Goal: Transaction & Acquisition: Subscribe to service/newsletter

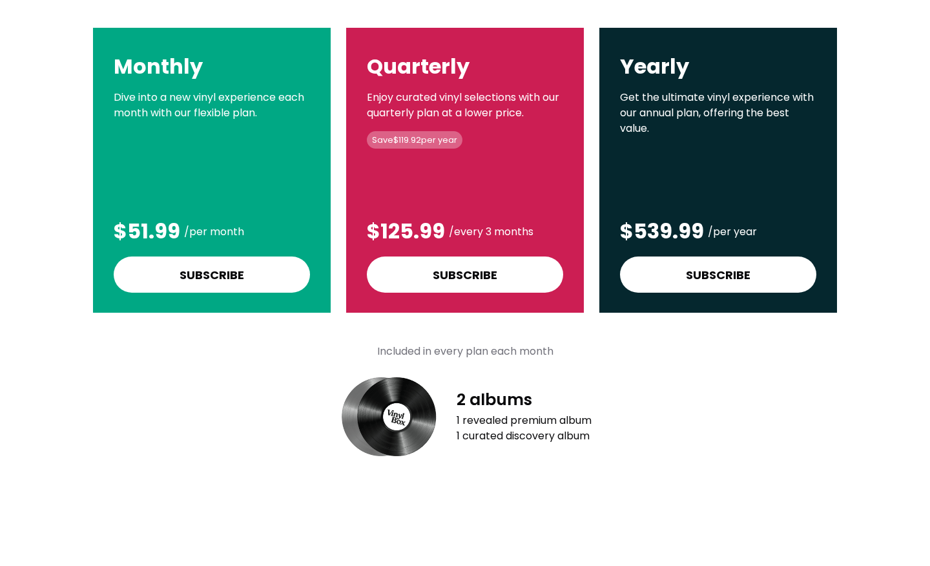
scroll to position [207, 0]
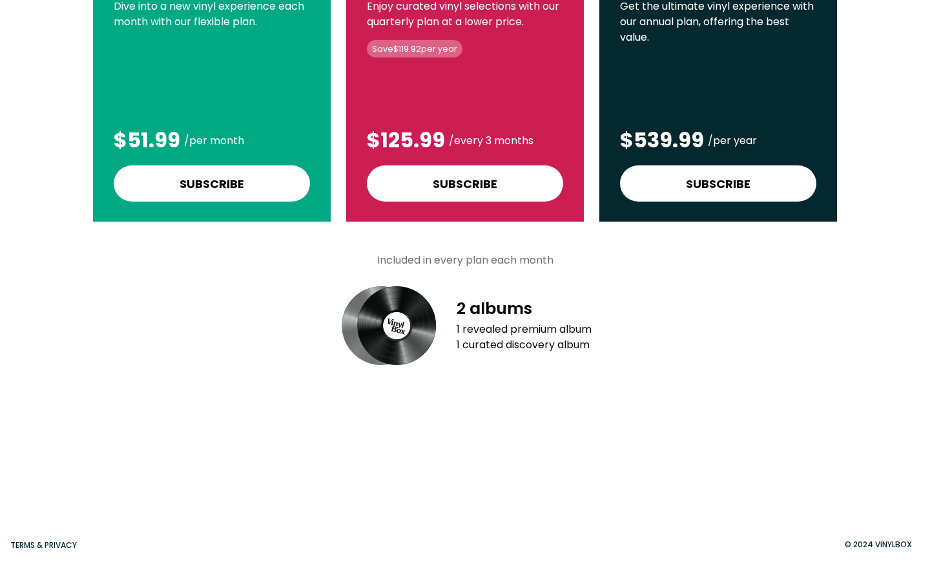
click at [503, 262] on h4 "Included in every plan each month" at bounding box center [465, 261] width 176 height 16
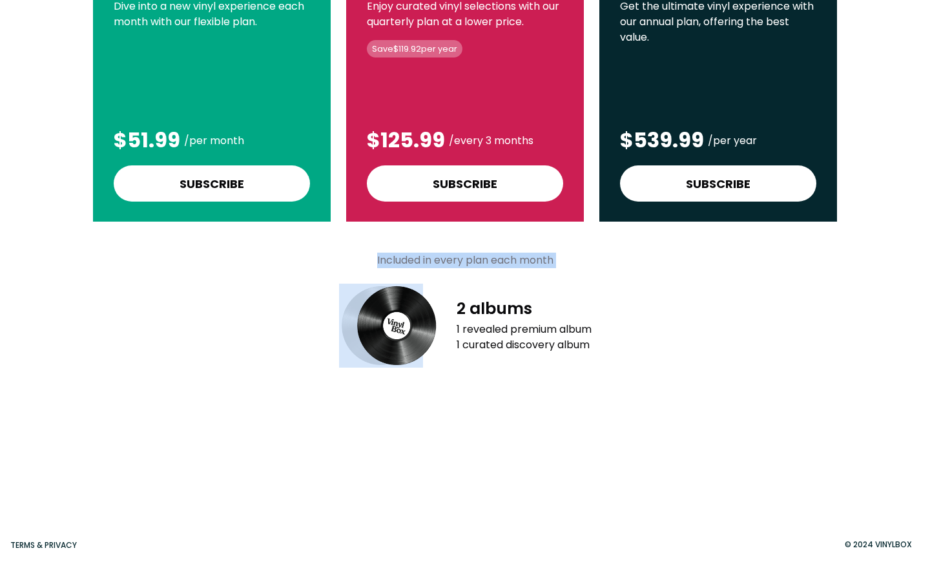
click at [503, 262] on h4 "Included in every plan each month" at bounding box center [465, 261] width 176 height 16
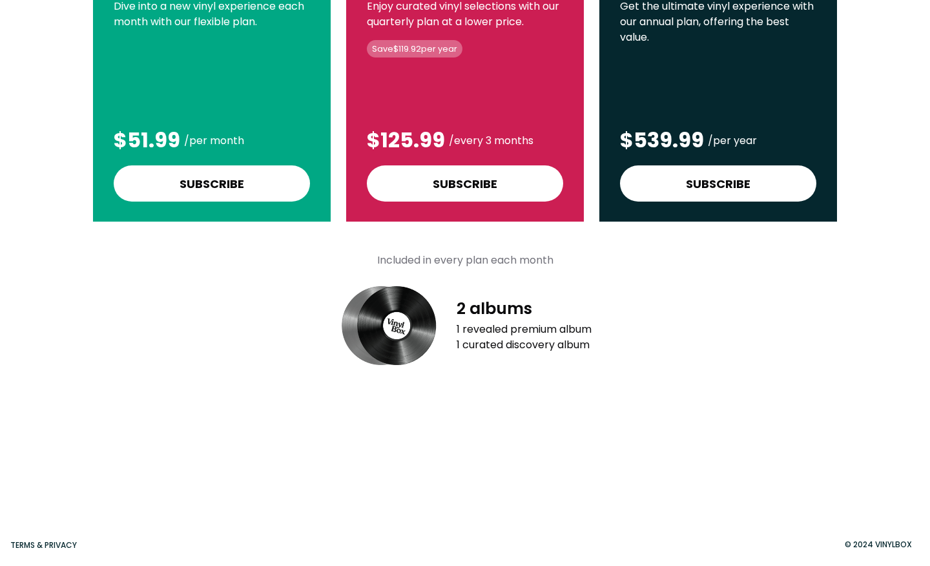
click at [496, 319] on div "2 albums 1 revealed premium album 1 curated discovery album" at bounding box center [524, 325] width 135 height 54
click at [499, 327] on div "1 revealed premium album 1 curated discovery album" at bounding box center [524, 337] width 135 height 31
click at [497, 323] on div "1 revealed premium album 1 curated discovery album" at bounding box center [524, 337] width 135 height 31
click at [503, 331] on div "1 revealed premium album 1 curated discovery album" at bounding box center [524, 337] width 135 height 31
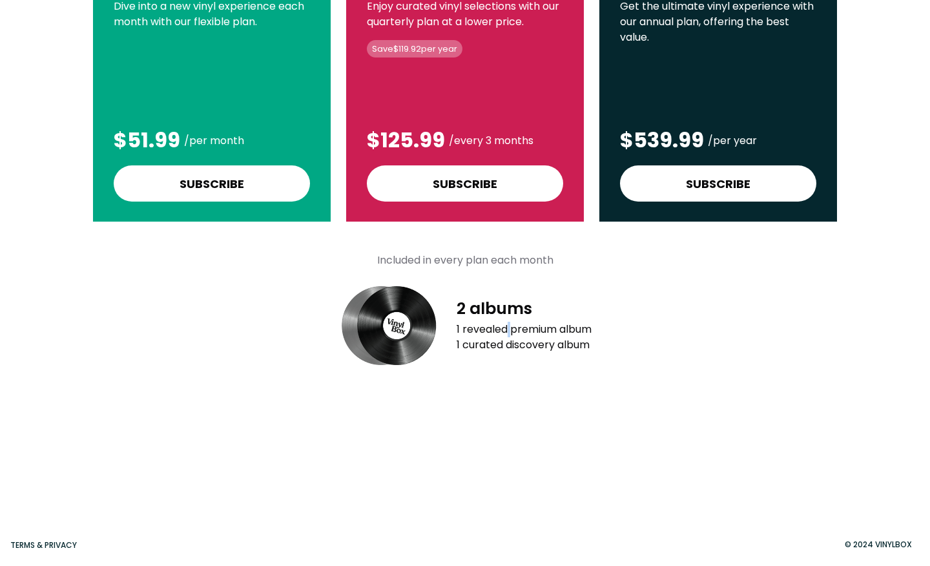
click at [503, 331] on div "1 revealed premium album 1 curated discovery album" at bounding box center [524, 337] width 135 height 31
click at [503, 342] on div "1 revealed premium album 1 curated discovery album" at bounding box center [524, 337] width 135 height 31
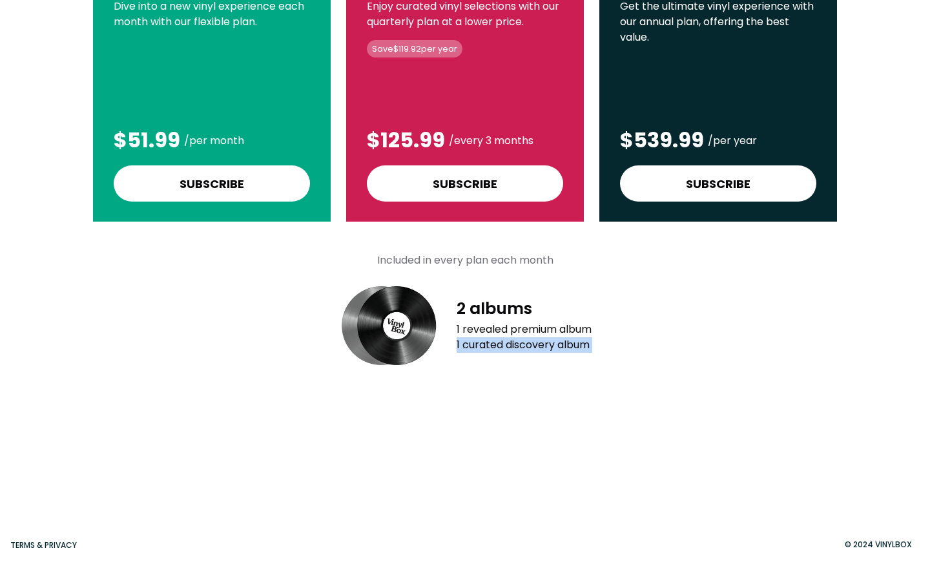
click at [503, 342] on div "1 revealed premium album 1 curated discovery album" at bounding box center [524, 337] width 135 height 31
click at [506, 396] on div "Select a plan Monthly Dive into a new vinyl experience each month with our flex…" at bounding box center [465, 139] width 796 height 519
click at [499, 333] on div "1 revealed premium album 1 curated discovery album" at bounding box center [524, 337] width 135 height 31
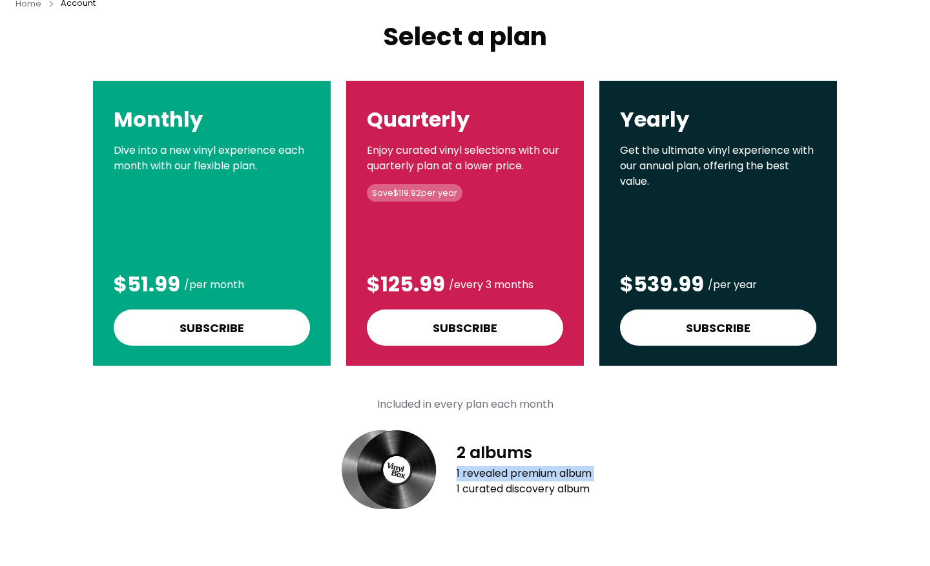
scroll to position [62, 0]
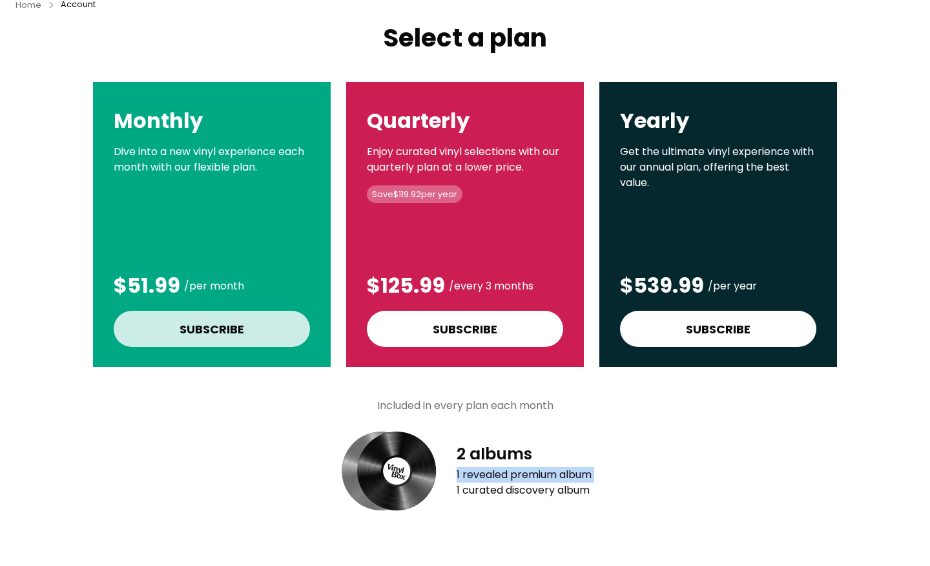
click at [249, 331] on div "Subscribe" at bounding box center [212, 329] width 196 height 36
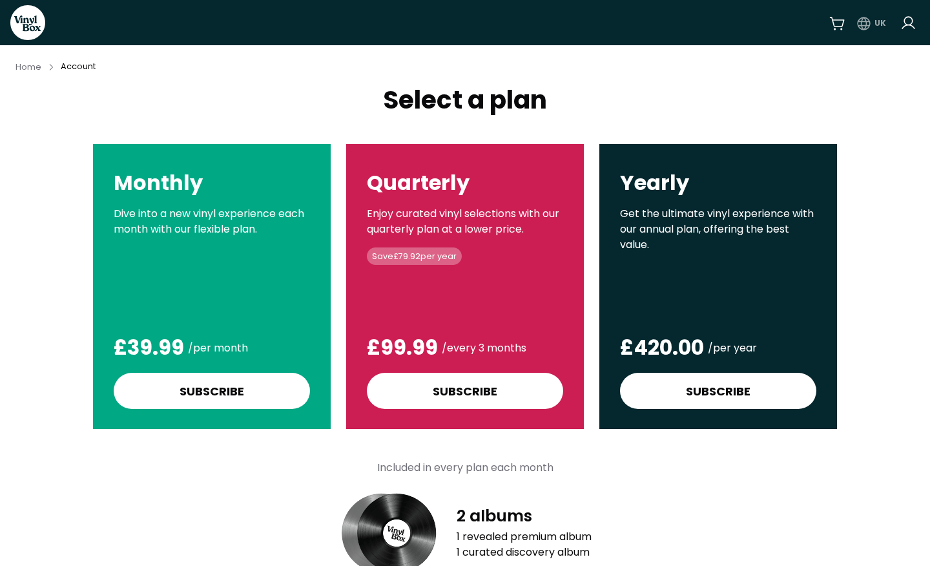
click at [871, 27] on html "VinylBox UK Home Account Select a plan Monthly Dive into a new vinyl experience…" at bounding box center [465, 283] width 930 height 566
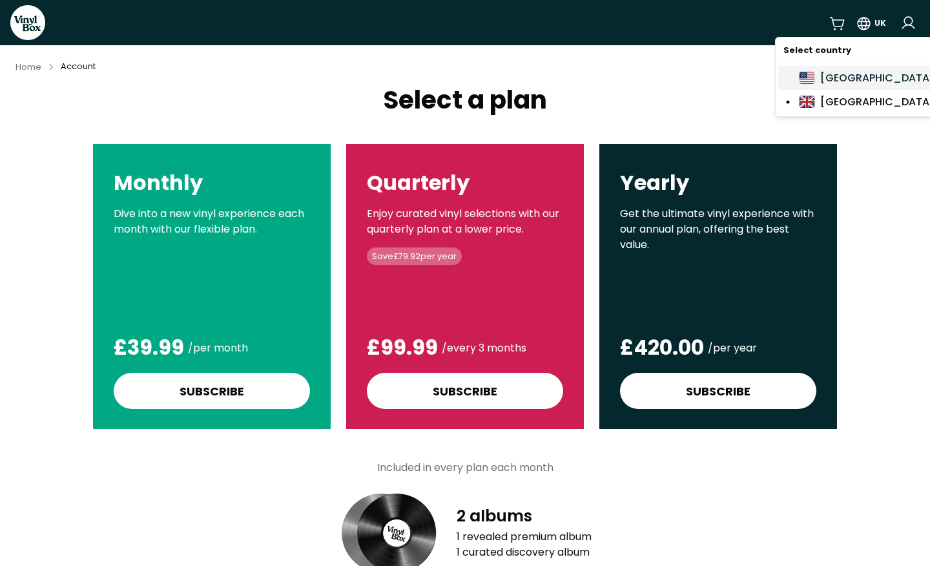
click at [860, 70] on div "United States" at bounding box center [867, 78] width 136 height 16
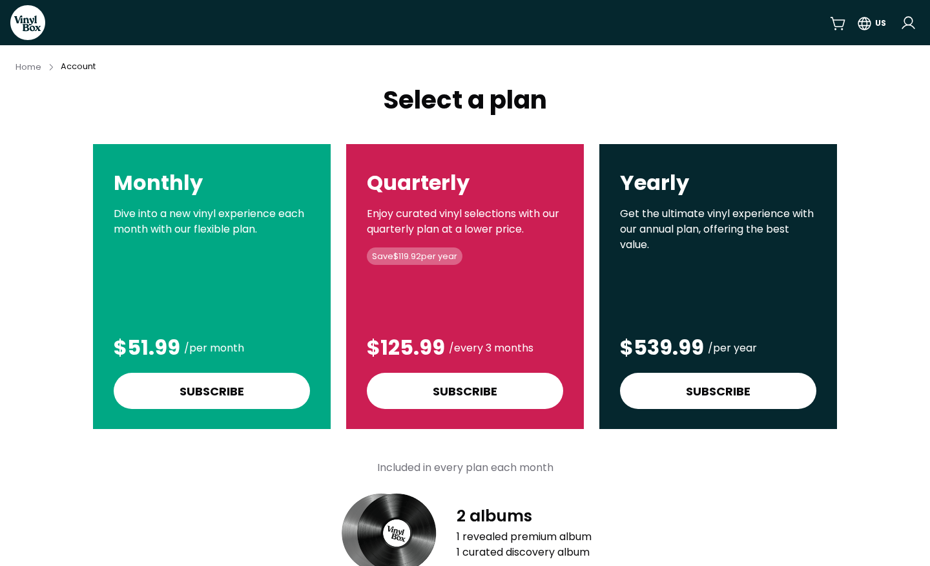
drag, startPoint x: 445, startPoint y: 216, endPoint x: 538, endPoint y: 227, distance: 93.0
click at [538, 227] on p "Enjoy curated vinyl selections with our quarterly plan at a lower price." at bounding box center [465, 221] width 196 height 31
drag, startPoint x: 531, startPoint y: 228, endPoint x: 474, endPoint y: 222, distance: 57.8
click at [474, 222] on form "Quarterly Enjoy curated vinyl selections with our quarterly plan at a lower pri…" at bounding box center [465, 286] width 238 height 285
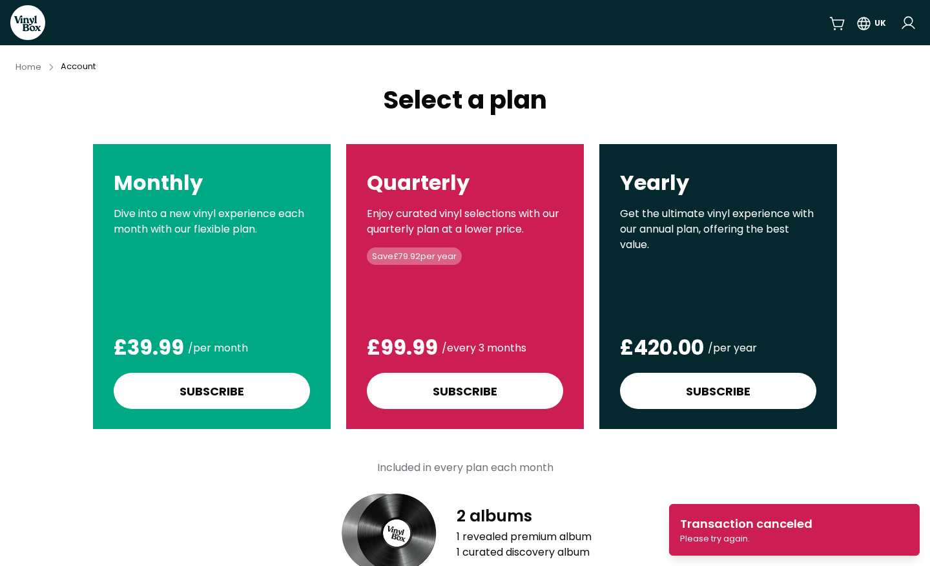
click at [501, 325] on div "submit" at bounding box center [465, 313] width 196 height 26
click at [41, 71] on div "Home Account" at bounding box center [56, 66] width 80 height 21
click at [34, 71] on span "Home" at bounding box center [29, 66] width 26 height 11
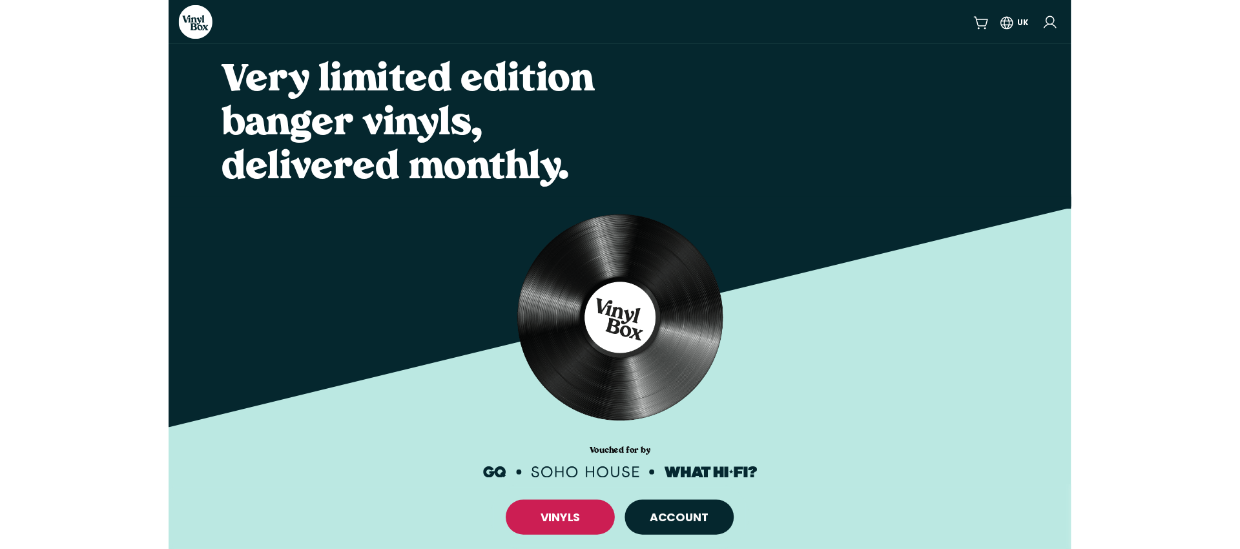
scroll to position [151, 0]
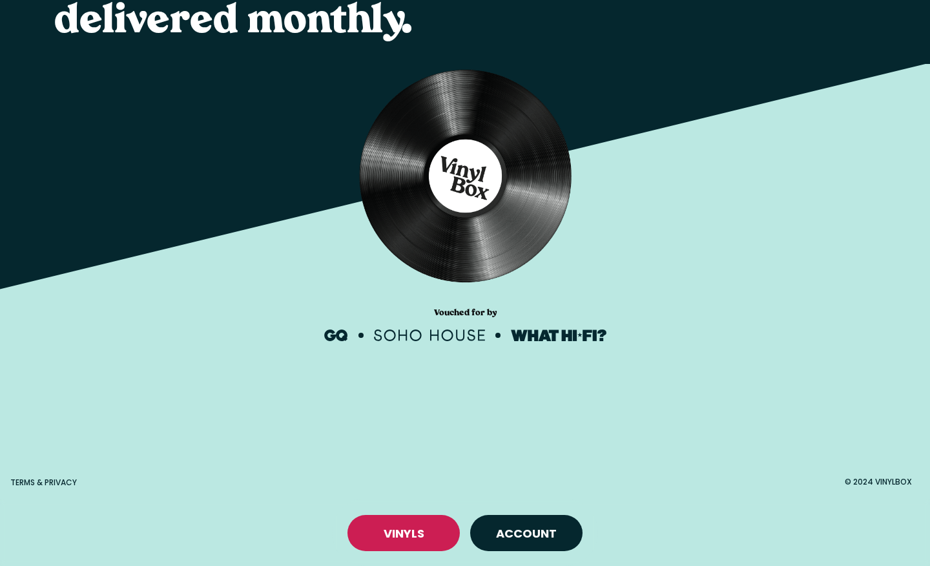
click at [379, 331] on img at bounding box center [429, 335] width 111 height 12
drag, startPoint x: 368, startPoint y: 330, endPoint x: 484, endPoint y: 343, distance: 116.4
click at [484, 343] on div "Very limited edition banger vinyls, delivered monthly. Vouched for by" at bounding box center [465, 177] width 930 height 566
click at [477, 333] on img at bounding box center [429, 335] width 111 height 12
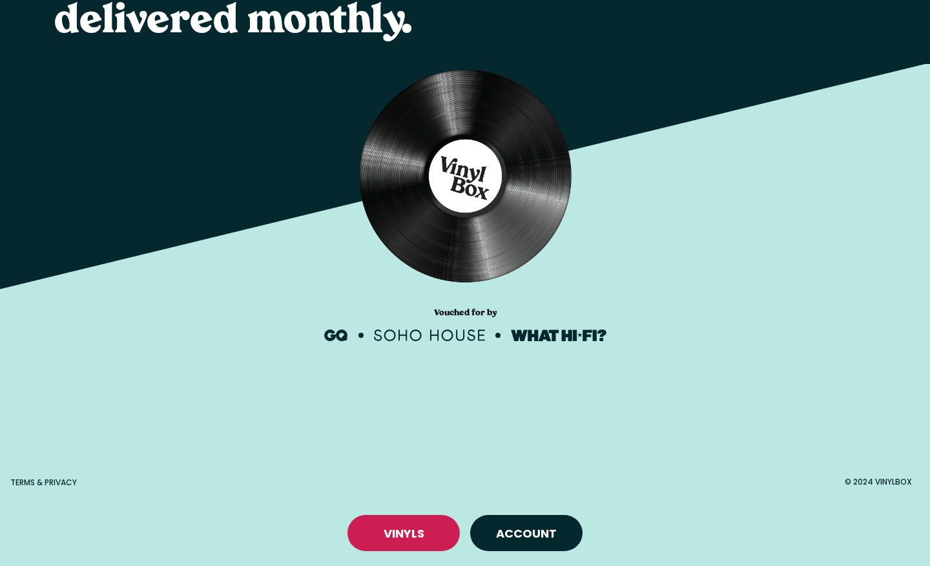
click at [477, 333] on img at bounding box center [429, 335] width 111 height 12
drag, startPoint x: 477, startPoint y: 333, endPoint x: 379, endPoint y: 329, distance: 97.6
click at [379, 329] on img at bounding box center [429, 335] width 111 height 12
drag, startPoint x: 373, startPoint y: 331, endPoint x: 499, endPoint y: 339, distance: 126.2
click at [499, 339] on div at bounding box center [465, 335] width 282 height 12
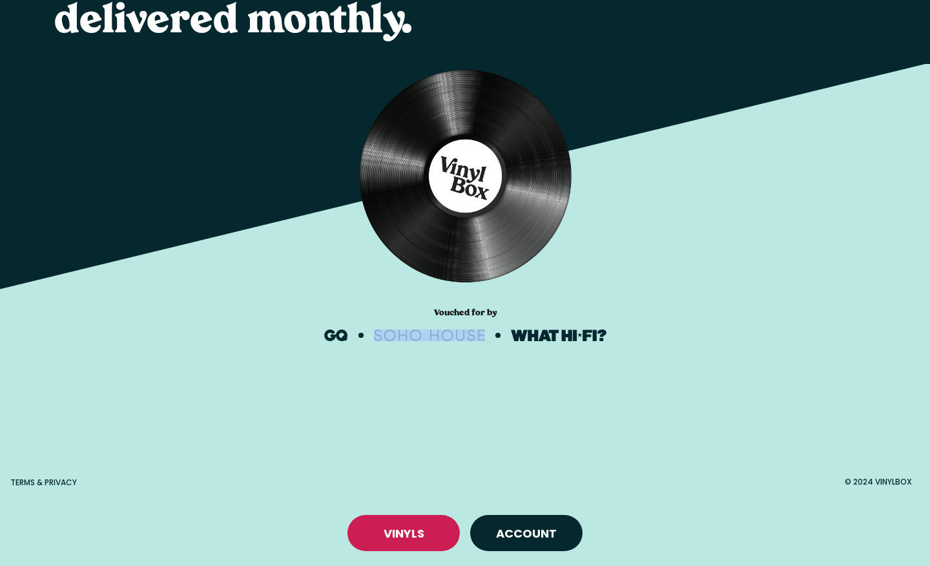
drag, startPoint x: 499, startPoint y: 339, endPoint x: 399, endPoint y: 337, distance: 100.2
click at [399, 337] on div at bounding box center [465, 335] width 282 height 12
